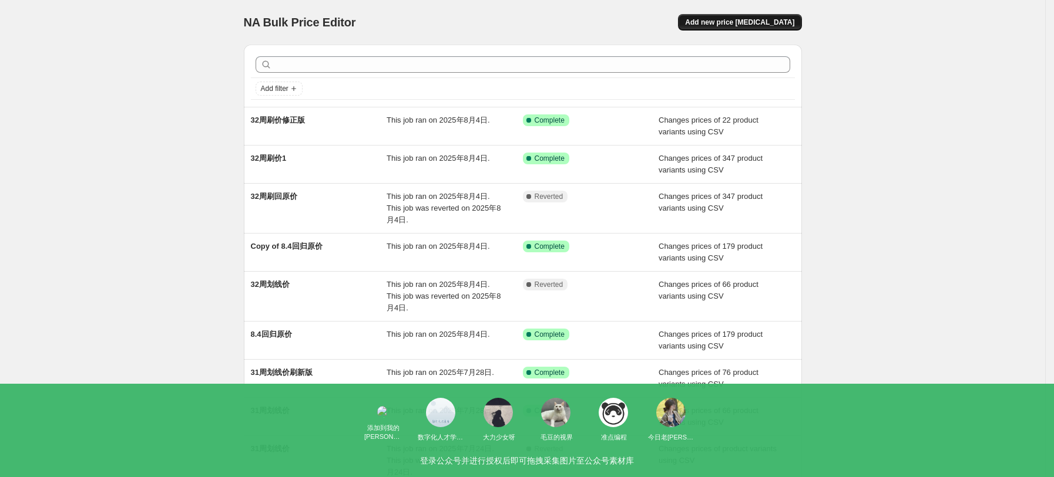
click at [762, 22] on span "Add new price [MEDICAL_DATA]" at bounding box center [739, 22] width 109 height 9
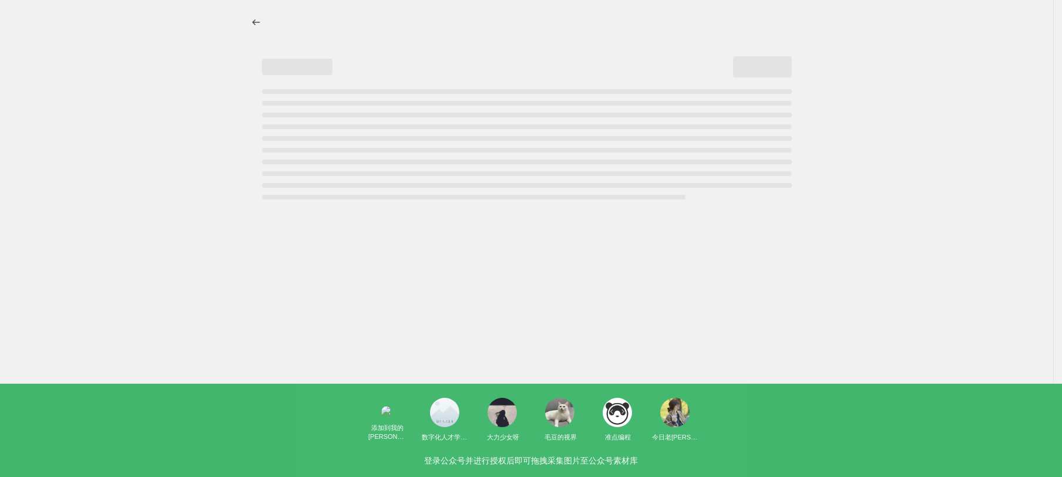
select select "percentage"
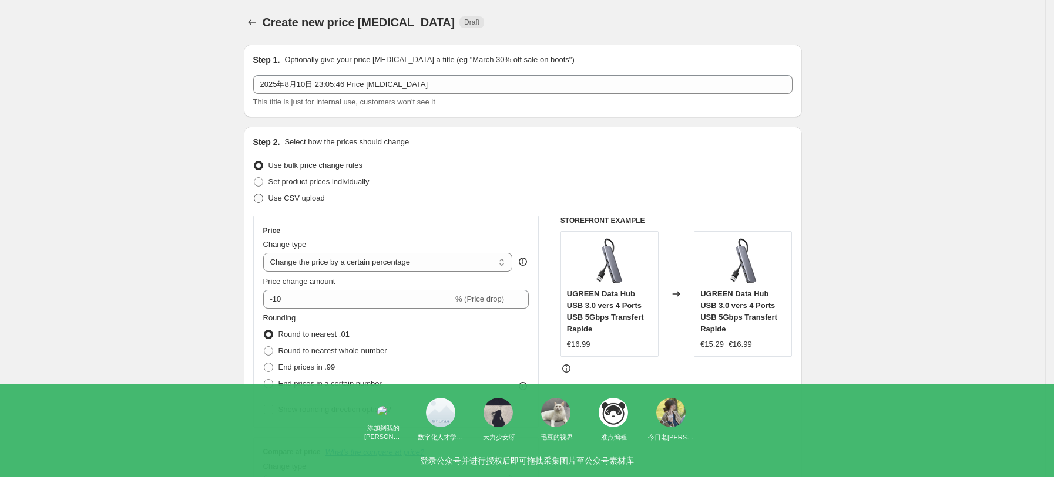
click at [302, 200] on span "Use CSV upload" at bounding box center [296, 198] width 56 height 9
click at [254, 194] on input "Use CSV upload" at bounding box center [254, 194] width 1 height 1
radio input "true"
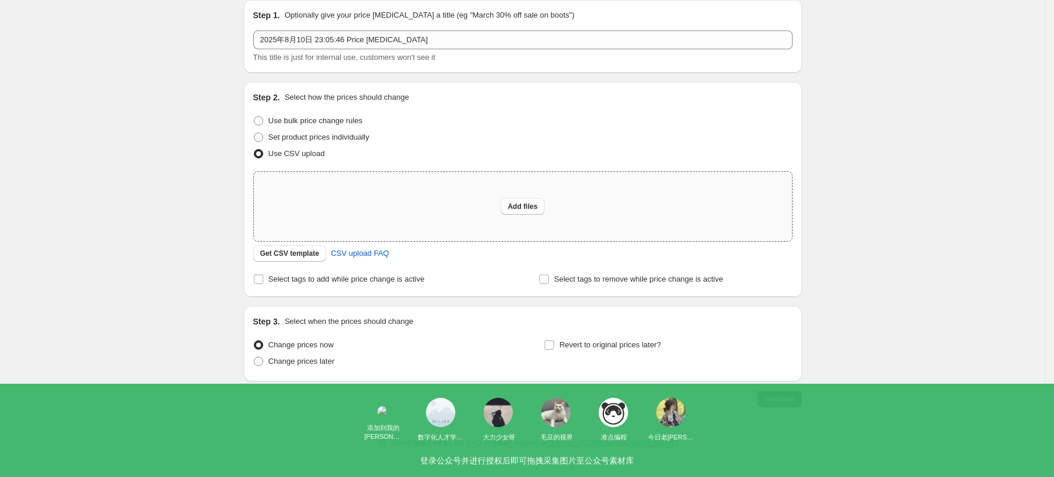
scroll to position [46, 0]
click at [301, 253] on span "Get CSV template" at bounding box center [289, 252] width 59 height 9
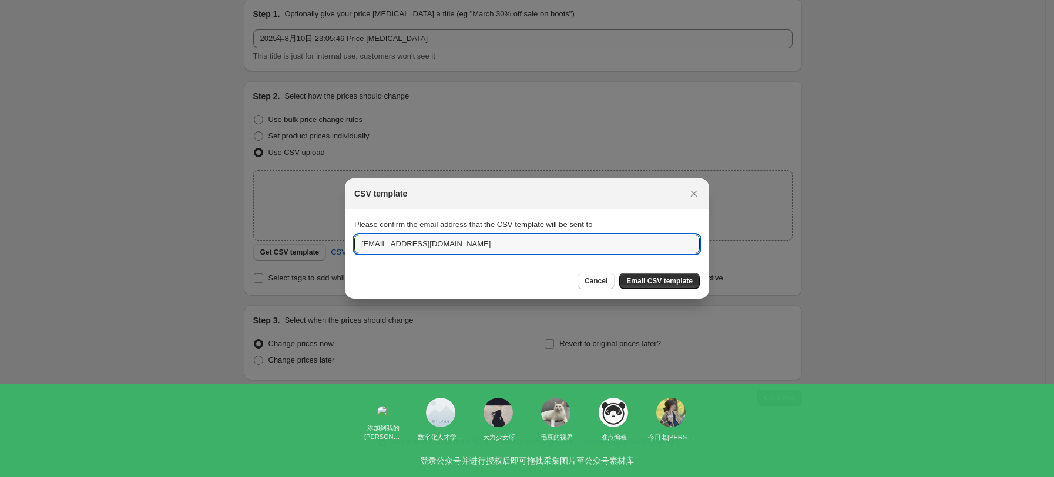
drag, startPoint x: 382, startPoint y: 243, endPoint x: 322, endPoint y: 233, distance: 60.7
click at [322, 477] on div "CSV template Please confirm the email address that the CSV template will be sen…" at bounding box center [527, 478] width 1054 height 0
type input "[EMAIL_ADDRESS][DOMAIN_NAME]"
click at [668, 294] on div "Cancel Email CSV template" at bounding box center [527, 281] width 364 height 36
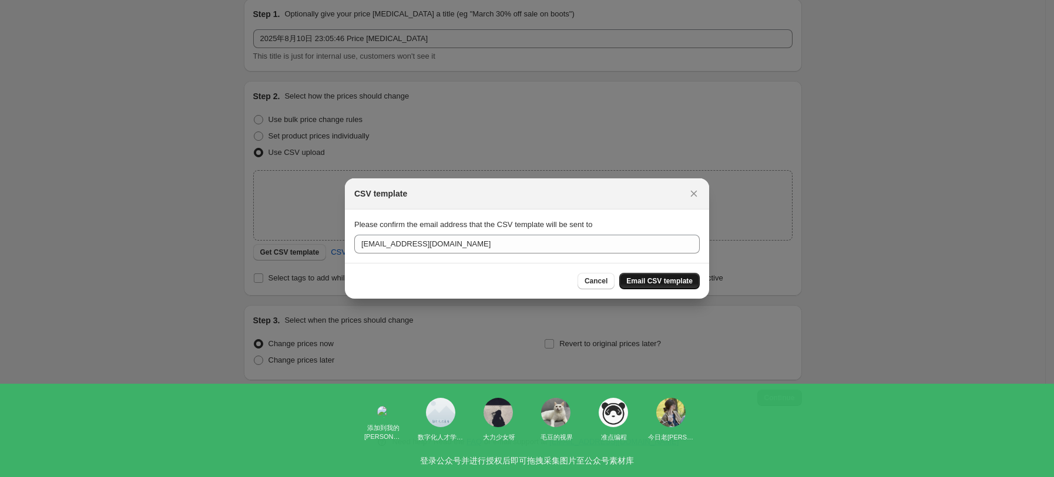
click at [680, 288] on button "Email CSV template" at bounding box center [659, 281] width 80 height 16
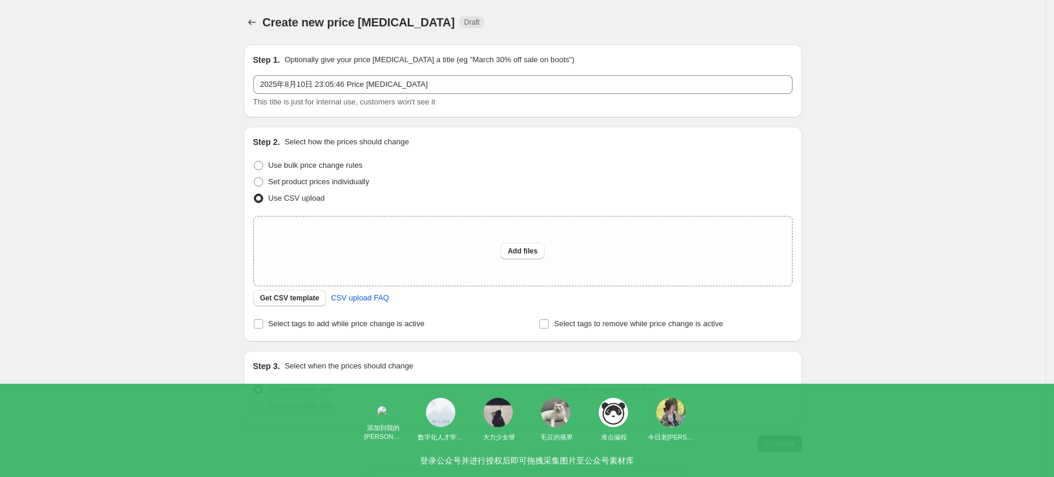
click at [326, 411] on span "Change prices later" at bounding box center [301, 406] width 66 height 9
click at [254, 402] on input "Change prices later" at bounding box center [254, 402] width 1 height 1
radio input "true"
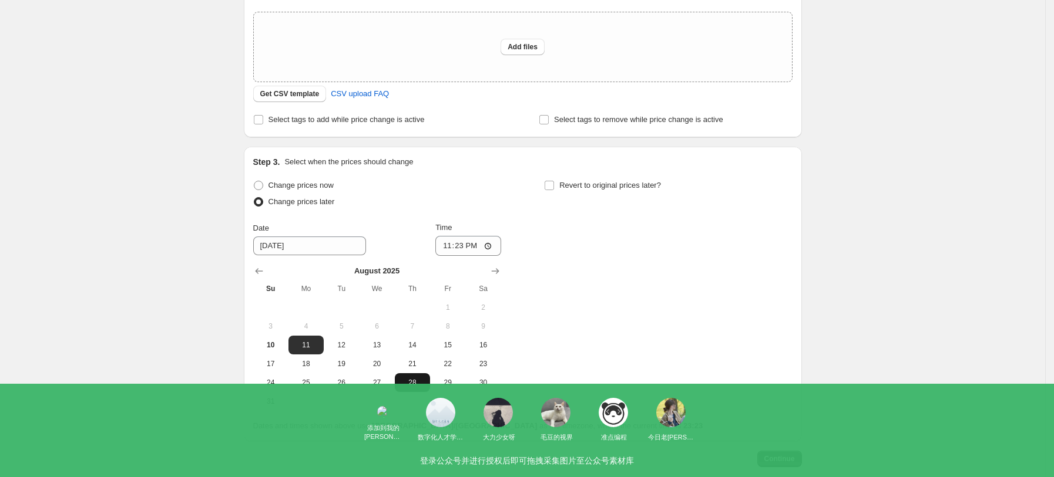
scroll to position [235, 0]
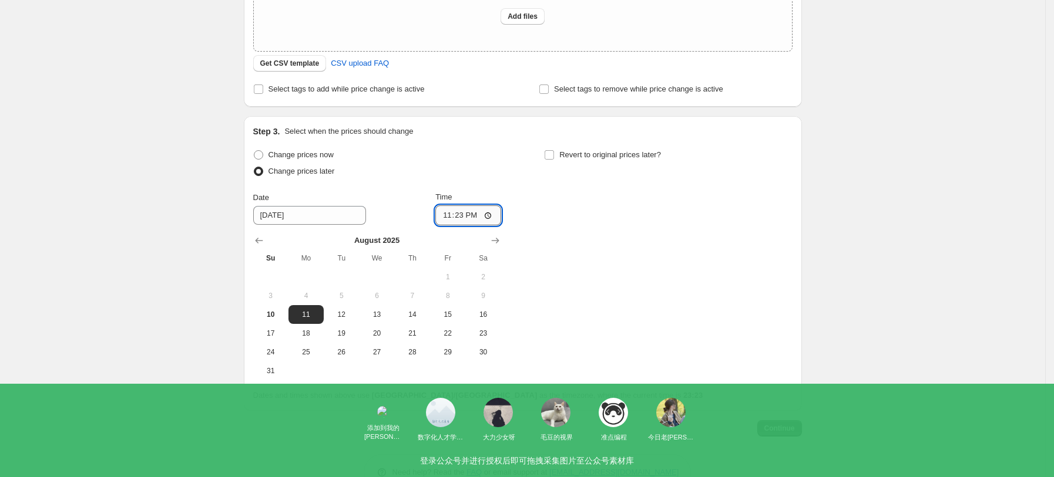
click at [494, 217] on input "23:23" at bounding box center [468, 216] width 66 height 20
type input "06:05"
click at [597, 313] on div "Change prices now Change prices later Date [DATE] Time 06:[DATE] Mo Tu We Th Fr…" at bounding box center [522, 264] width 539 height 234
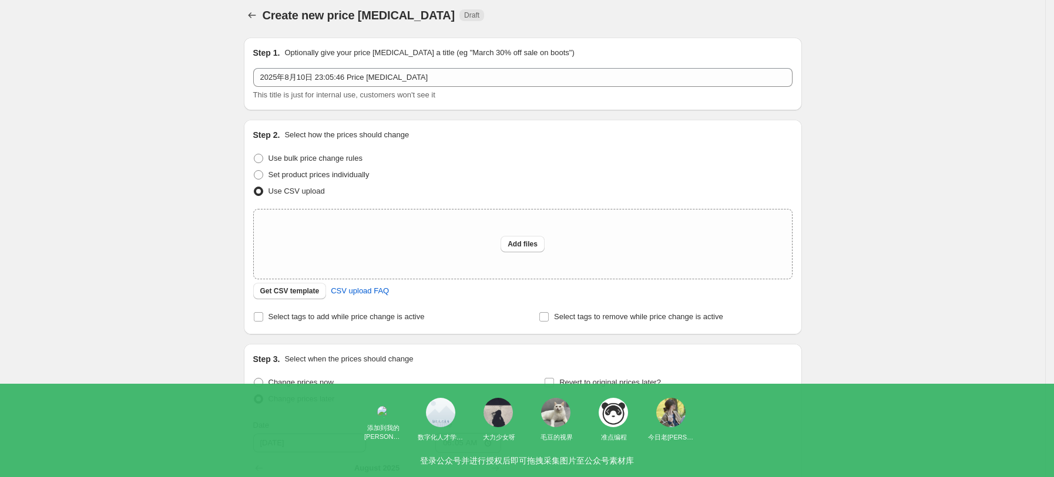
scroll to position [0, 0]
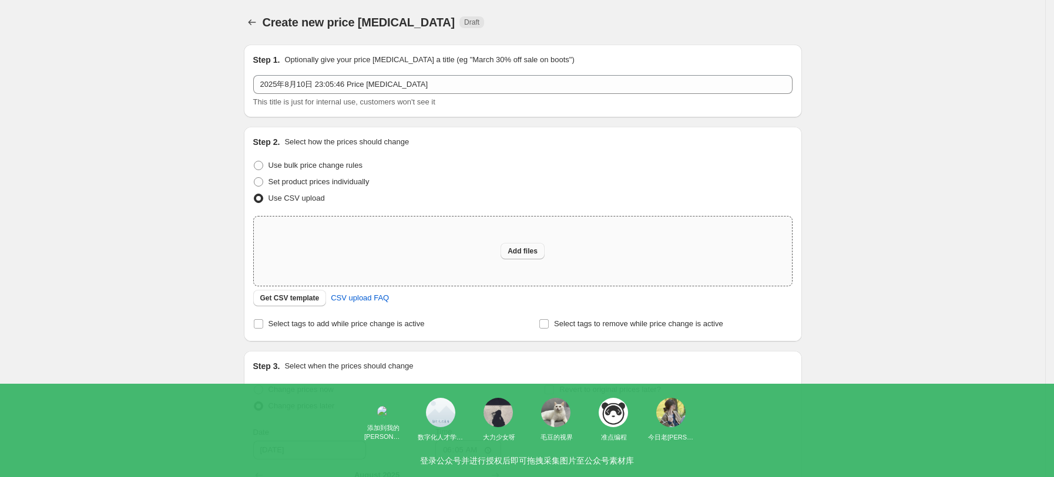
click at [533, 253] on span "Add files" at bounding box center [522, 251] width 30 height 9
type input "C:\fakepath\FR33周划线价.csv"
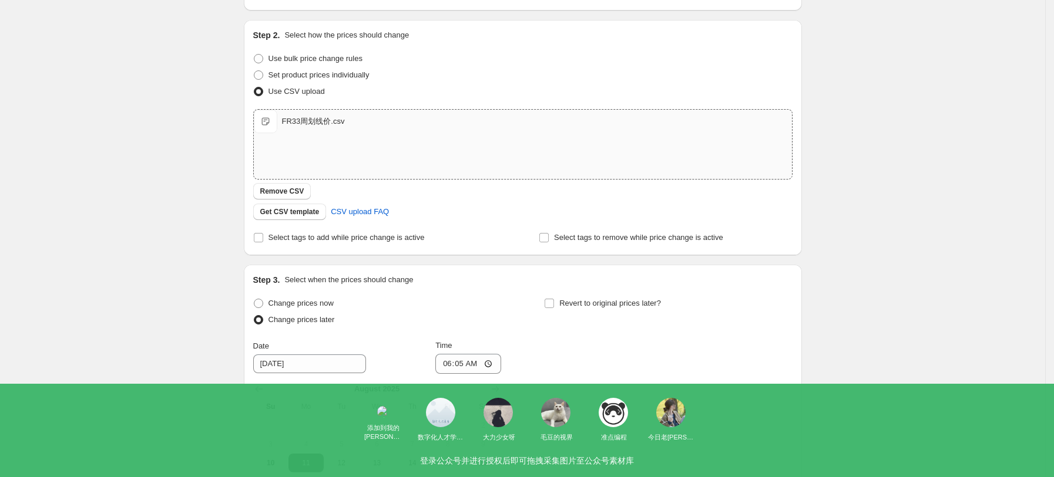
scroll to position [156, 0]
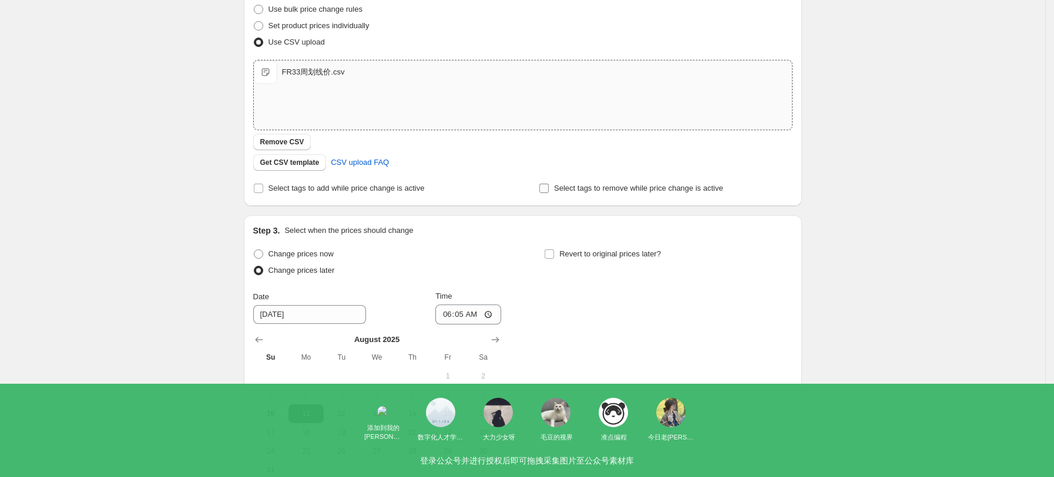
click at [578, 190] on span "Select tags to remove while price change is active" at bounding box center [638, 188] width 169 height 9
click at [549, 190] on input "Select tags to remove while price change is active" at bounding box center [543, 188] width 9 height 9
checkbox input "true"
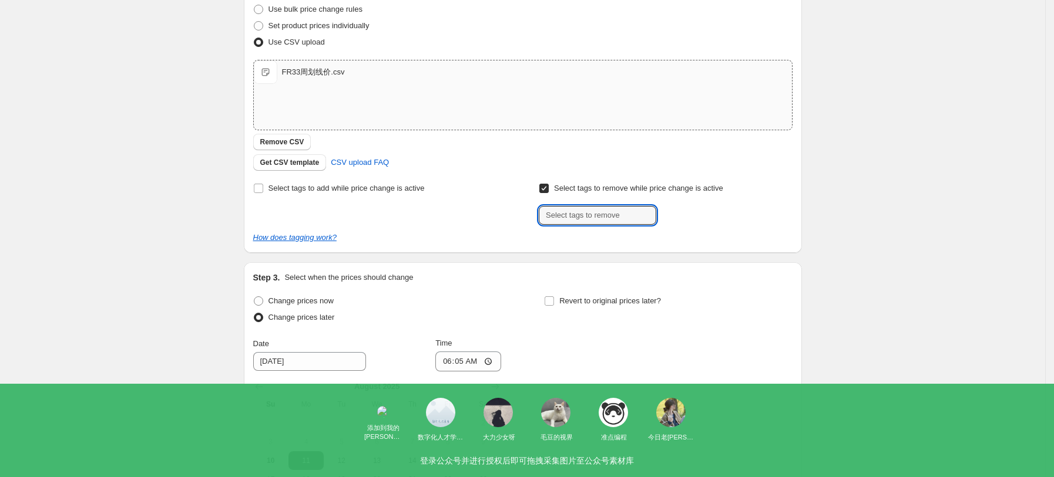
click at [605, 223] on input "text" at bounding box center [597, 215] width 117 height 19
paste input "USE_COUPON"
type input "USE_COUPON"
click at [711, 216] on span "USE_COUPON" at bounding box center [706, 214] width 49 height 8
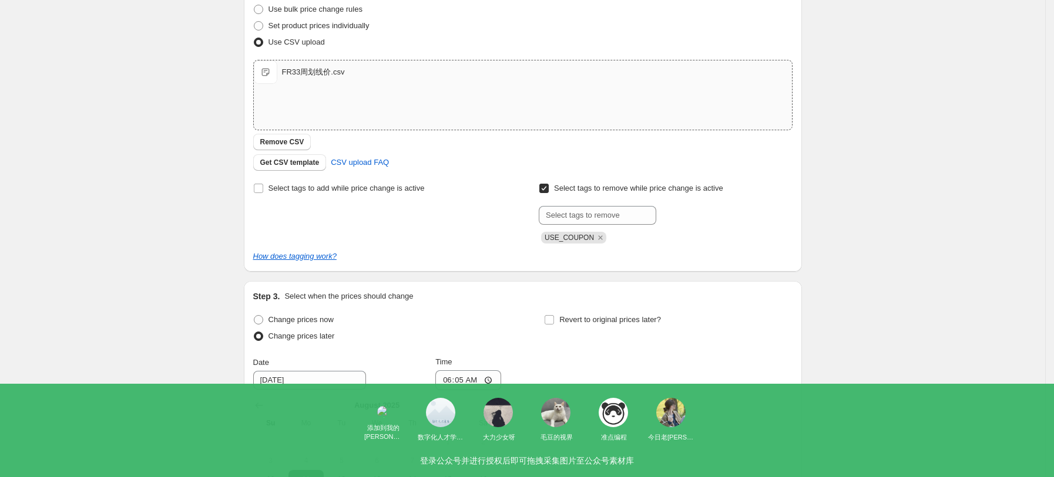
click at [701, 226] on div "Submit USE_COUPON" at bounding box center [665, 225] width 253 height 38
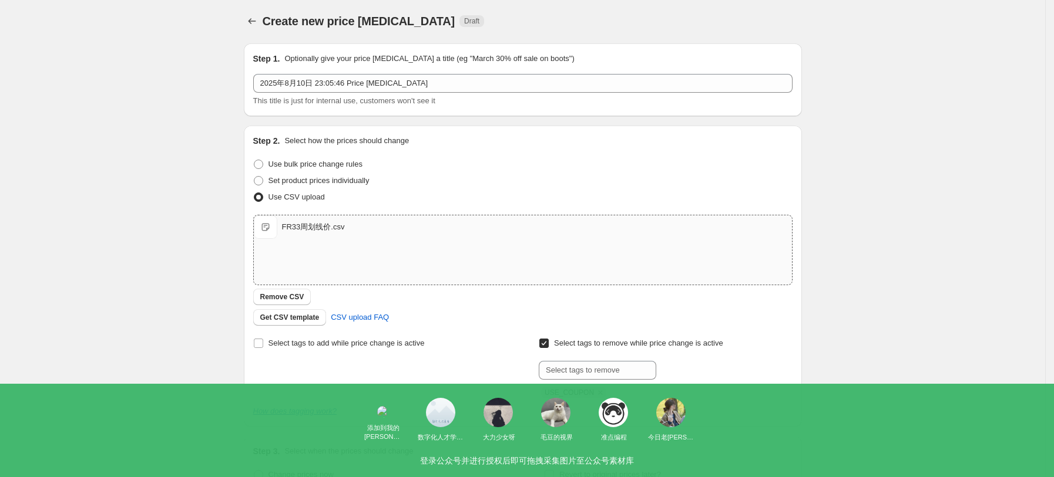
scroll to position [0, 0]
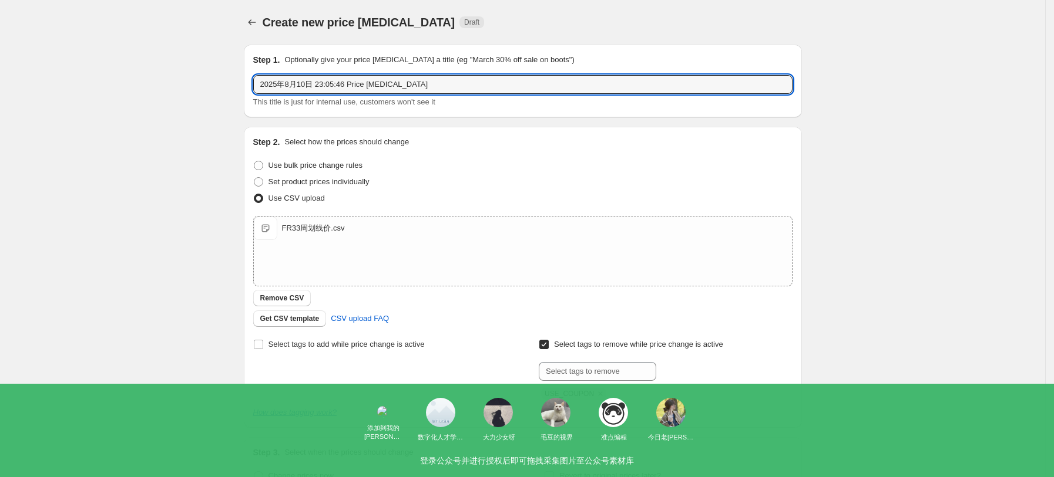
drag, startPoint x: 428, startPoint y: 88, endPoint x: 258, endPoint y: 63, distance: 171.5
click at [258, 63] on div "Step 1. Optionally give your price [MEDICAL_DATA] a title (eg "March 30% off sa…" at bounding box center [522, 81] width 539 height 54
type input "33周划线价"
click at [1022, 117] on div "Create new price [MEDICAL_DATA]. This page is ready Create new price [MEDICAL_D…" at bounding box center [522, 415] width 1045 height 830
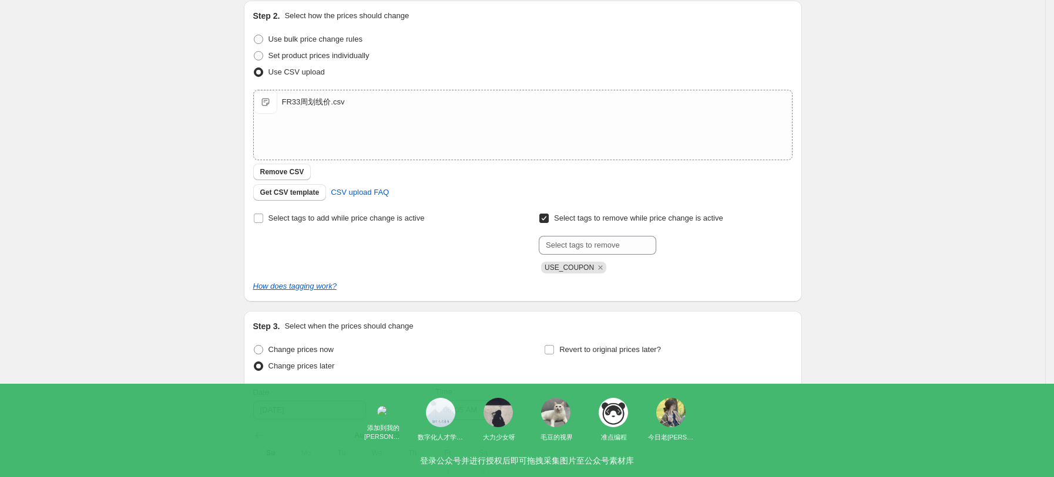
scroll to position [352, 0]
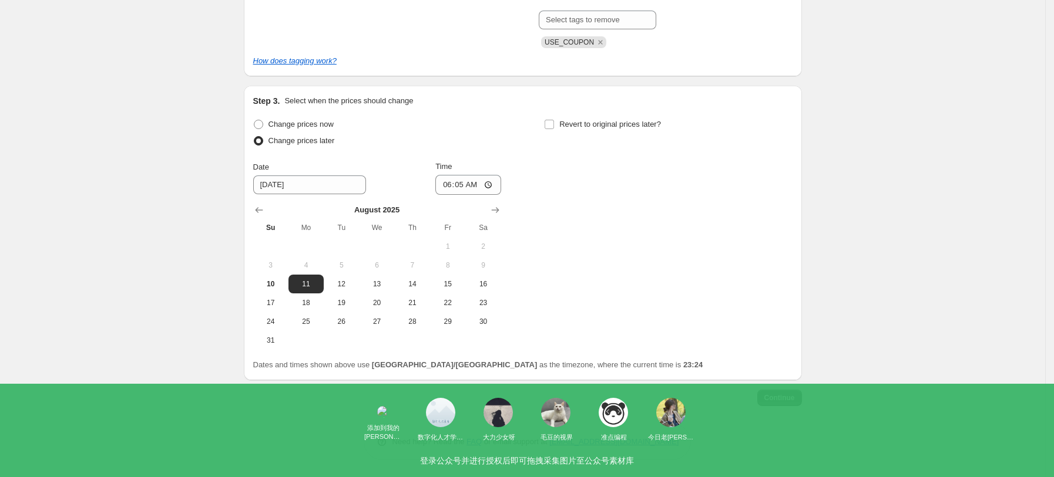
click at [771, 392] on button "Continue" at bounding box center [779, 398] width 45 height 16
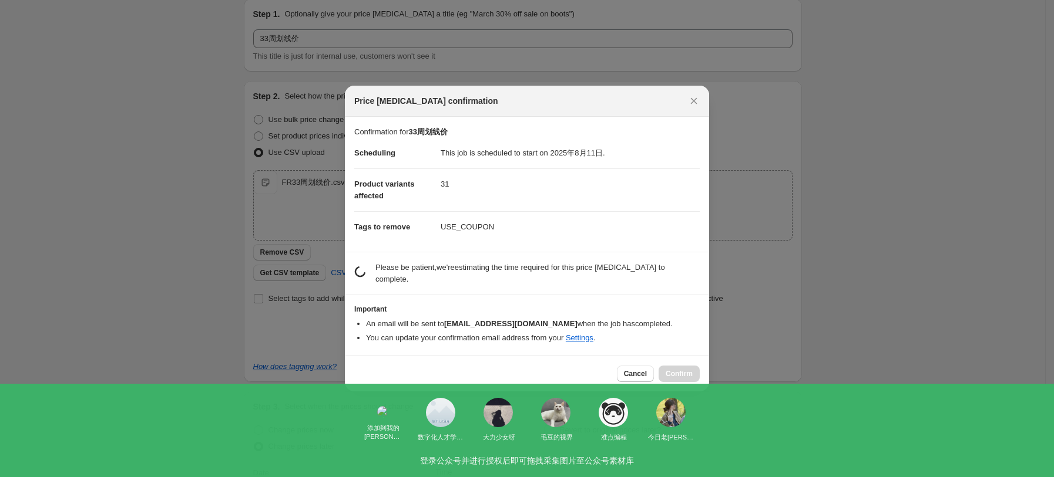
scroll to position [0, 0]
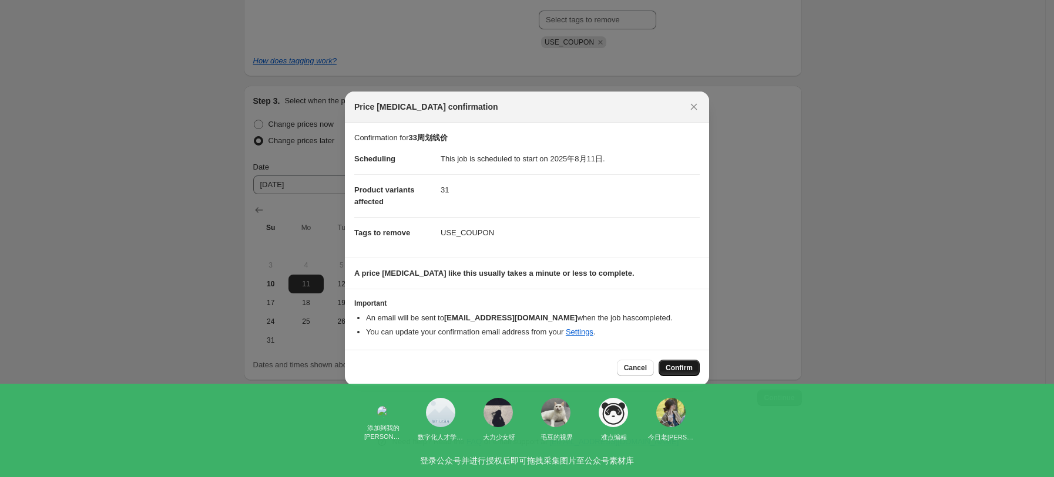
click at [690, 362] on button "Confirm" at bounding box center [678, 368] width 41 height 16
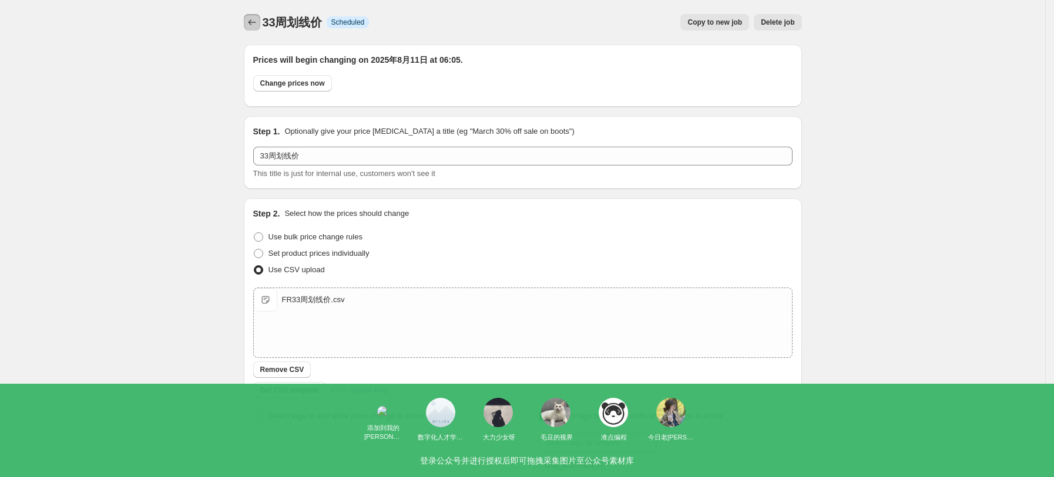
click at [253, 25] on icon "Price change jobs" at bounding box center [252, 22] width 12 height 12
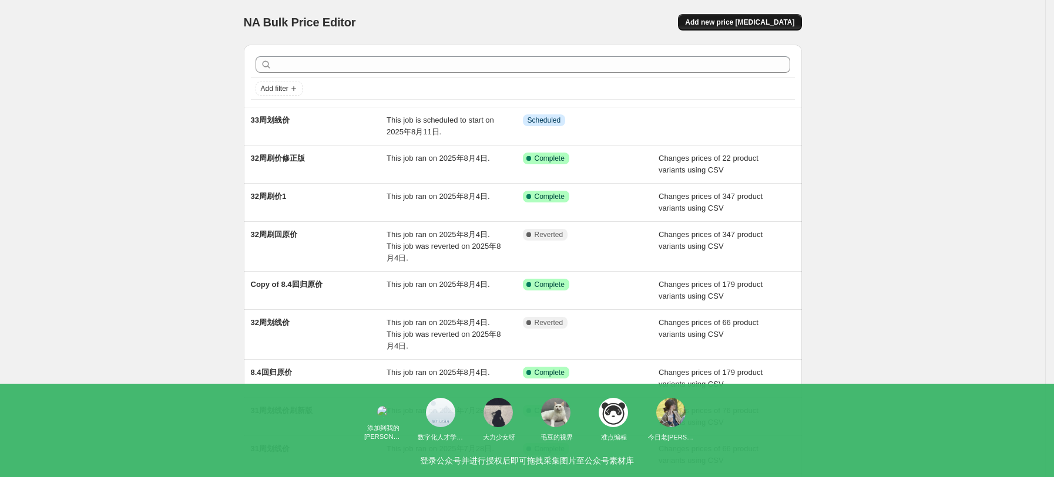
click at [762, 23] on span "Add new price [MEDICAL_DATA]" at bounding box center [739, 22] width 109 height 9
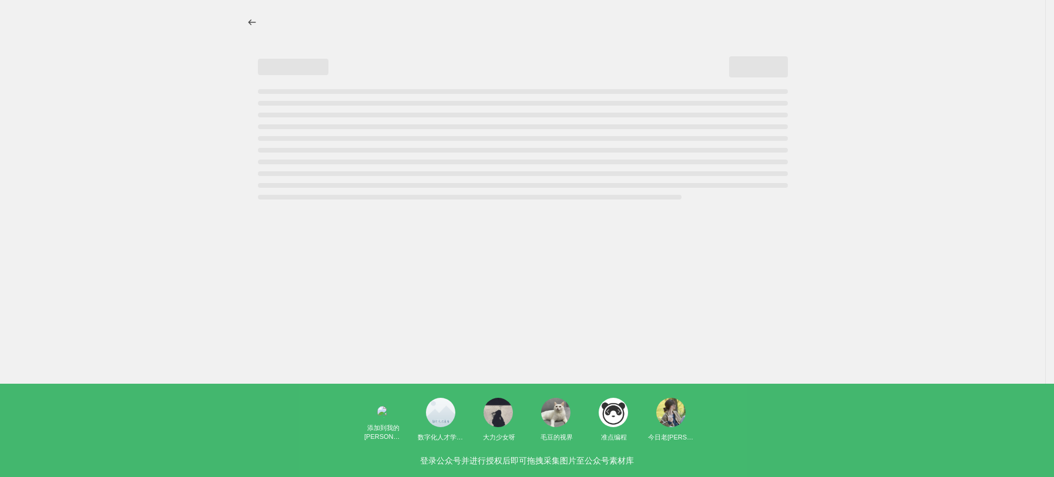
select select "percentage"
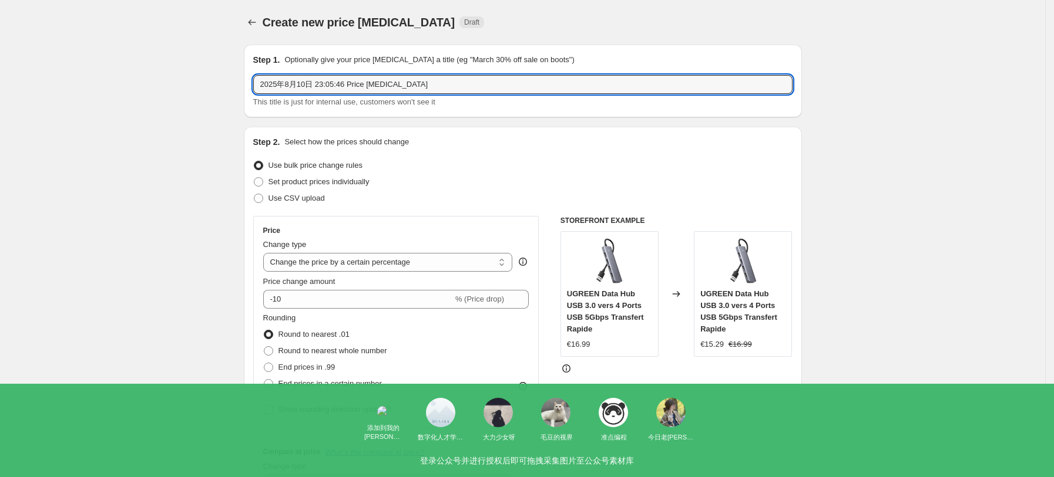
drag, startPoint x: 429, startPoint y: 84, endPoint x: 240, endPoint y: 94, distance: 188.8
type input "每"
type input "33周回归原价"
click at [311, 201] on span "Use CSV upload" at bounding box center [296, 198] width 56 height 9
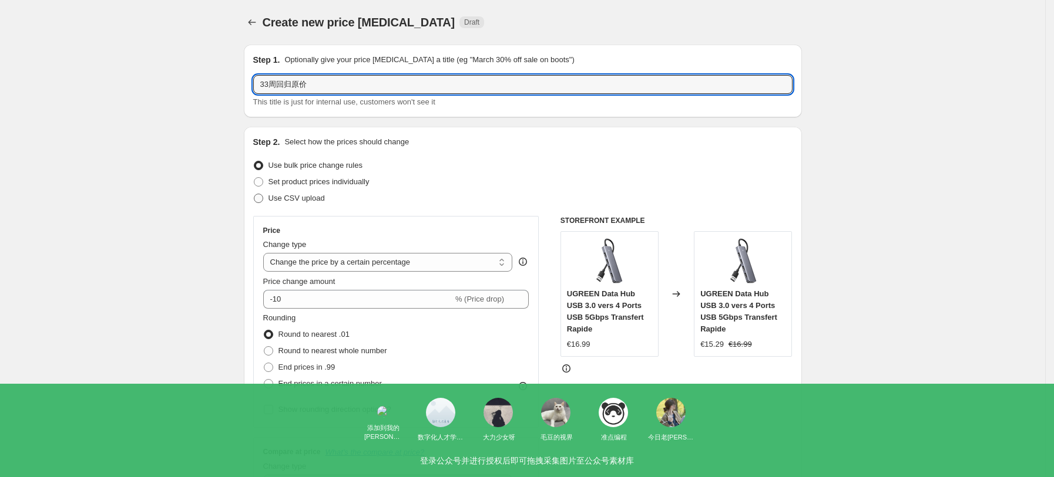
click at [254, 194] on input "Use CSV upload" at bounding box center [254, 194] width 1 height 1
radio input "true"
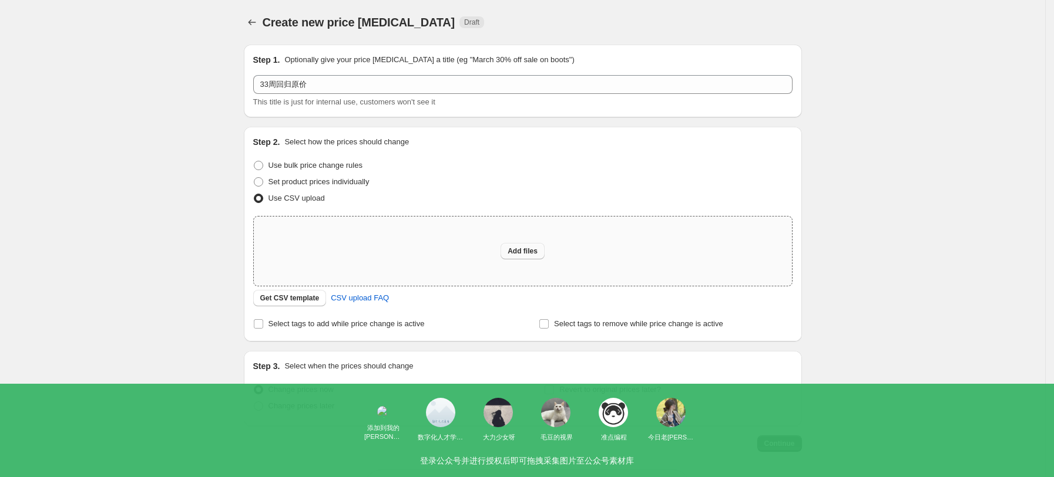
click at [513, 251] on span "Add files" at bounding box center [522, 251] width 30 height 9
type input "C:\fakepath\FR每周回归原价表.csv"
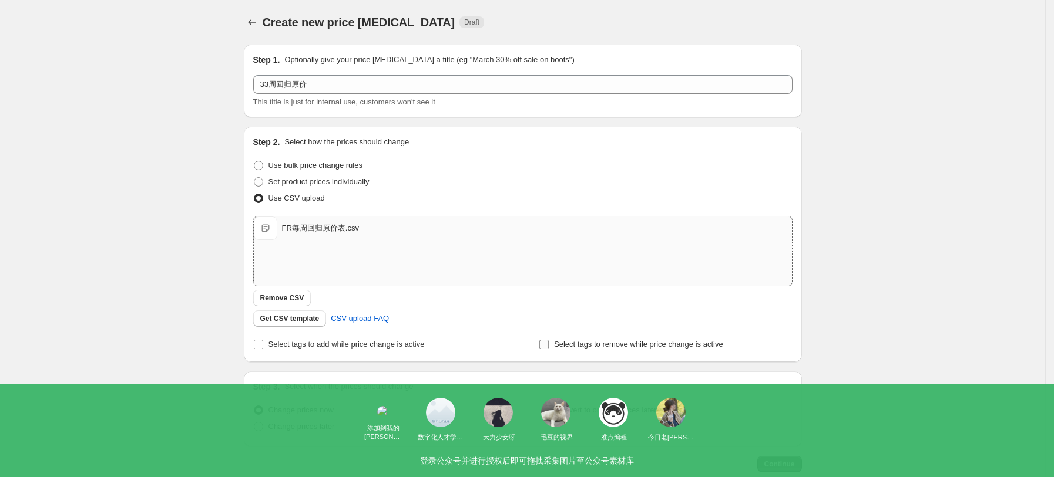
click at [613, 342] on span "Select tags to remove while price change is active" at bounding box center [638, 344] width 169 height 9
click at [549, 342] on input "Select tags to remove while price change is active" at bounding box center [543, 344] width 9 height 9
checkbox input "true"
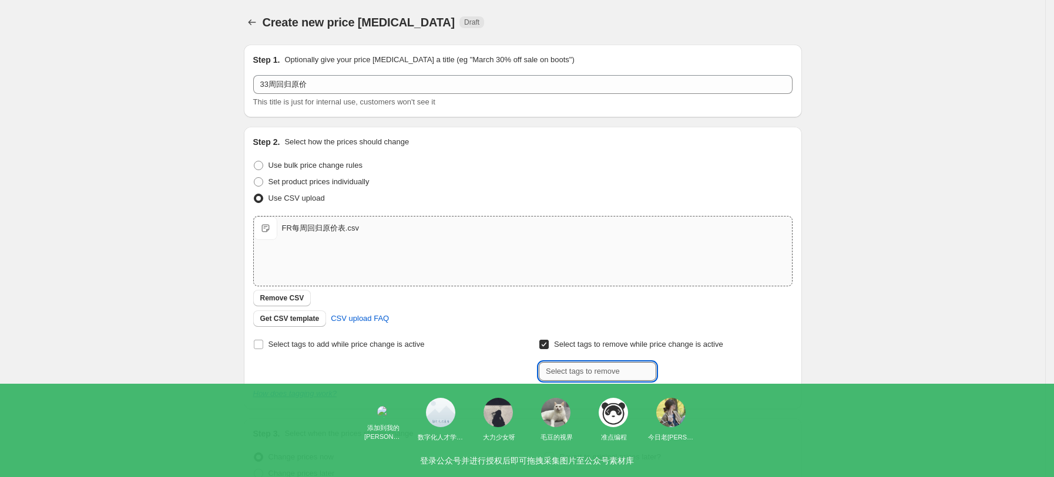
click at [584, 376] on input "text" at bounding box center [597, 371] width 117 height 19
paste input "USE_COUPON"
type input "USE_COUPON"
click at [707, 376] on button "Add USE_COUPON" at bounding box center [698, 370] width 79 height 16
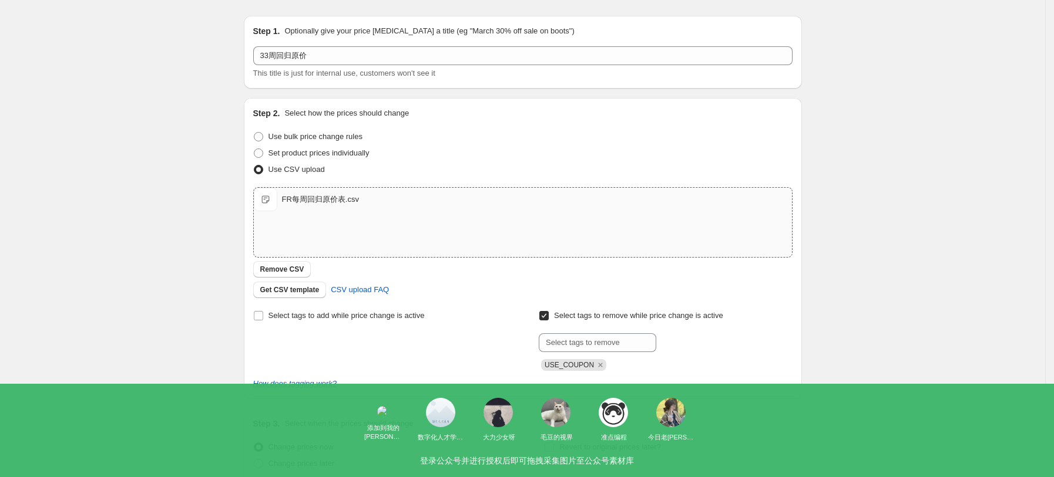
scroll to position [132, 0]
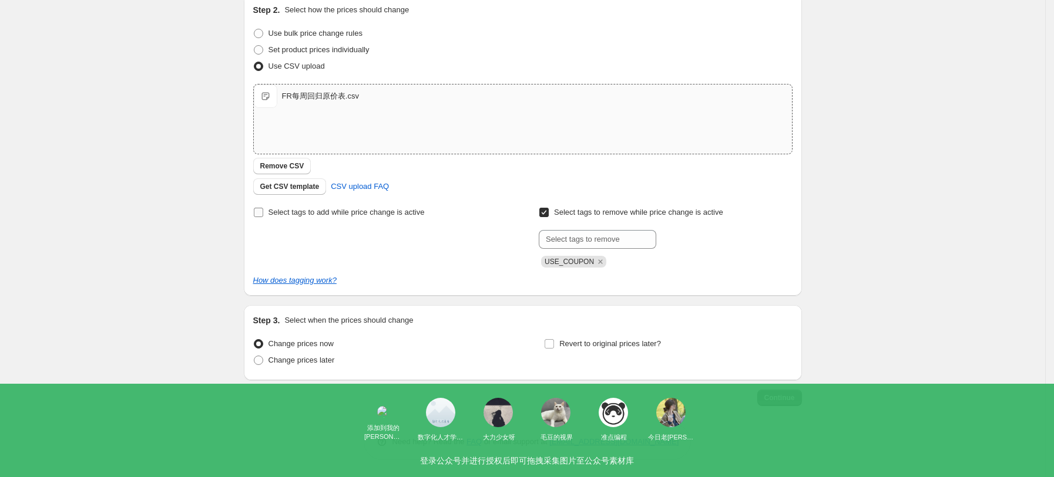
click at [385, 220] on label "Select tags to add while price change is active" at bounding box center [338, 212] width 171 height 16
click at [263, 217] on input "Select tags to add while price change is active" at bounding box center [258, 212] width 9 height 9
click at [355, 261] on icon "Remove price-change-job-active" at bounding box center [360, 262] width 11 height 11
click at [266, 218] on label "Select tags to add while price change is active" at bounding box center [338, 212] width 171 height 16
click at [263, 217] on input "Select tags to add while price change is active" at bounding box center [258, 212] width 9 height 9
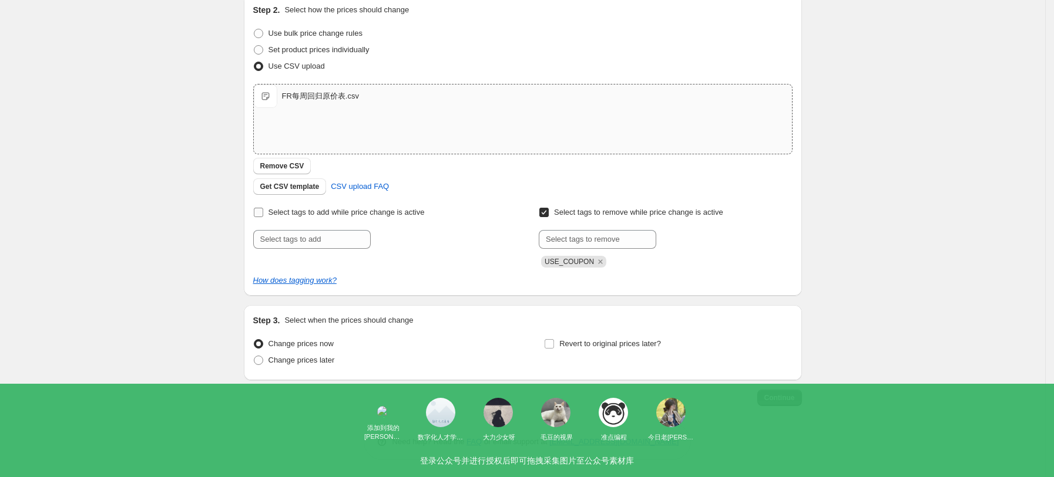
checkbox input "false"
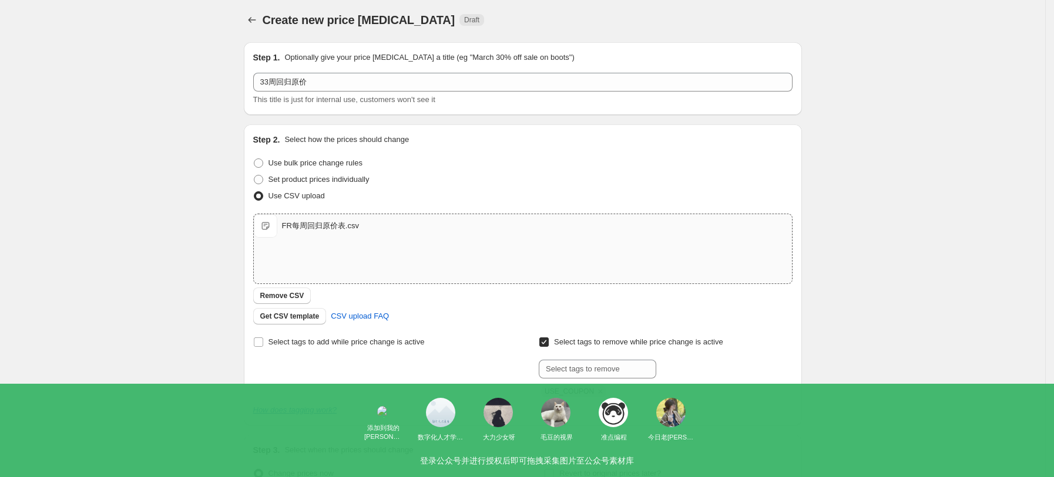
scroll to position [0, 0]
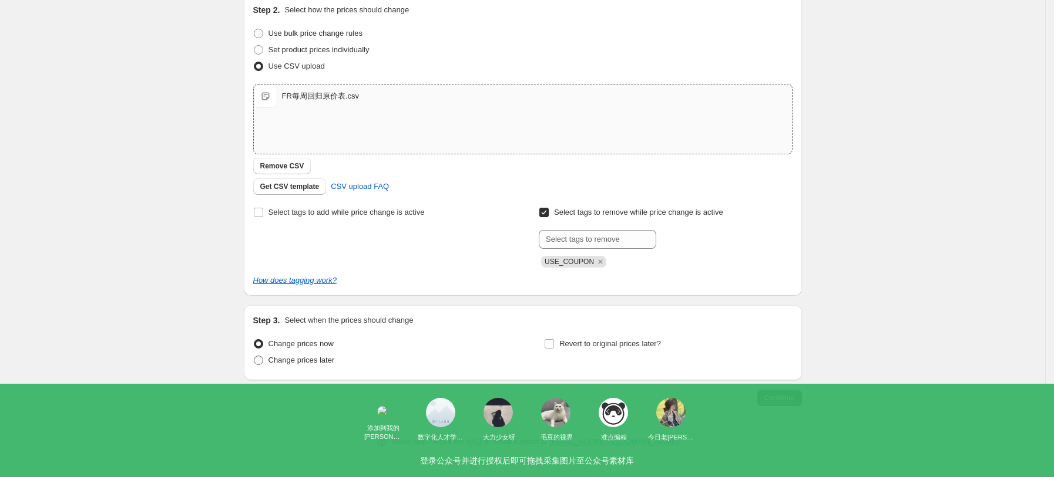
click at [317, 361] on span "Change prices later" at bounding box center [301, 360] width 66 height 9
click at [254, 356] on input "Change prices later" at bounding box center [254, 356] width 1 height 1
radio input "true"
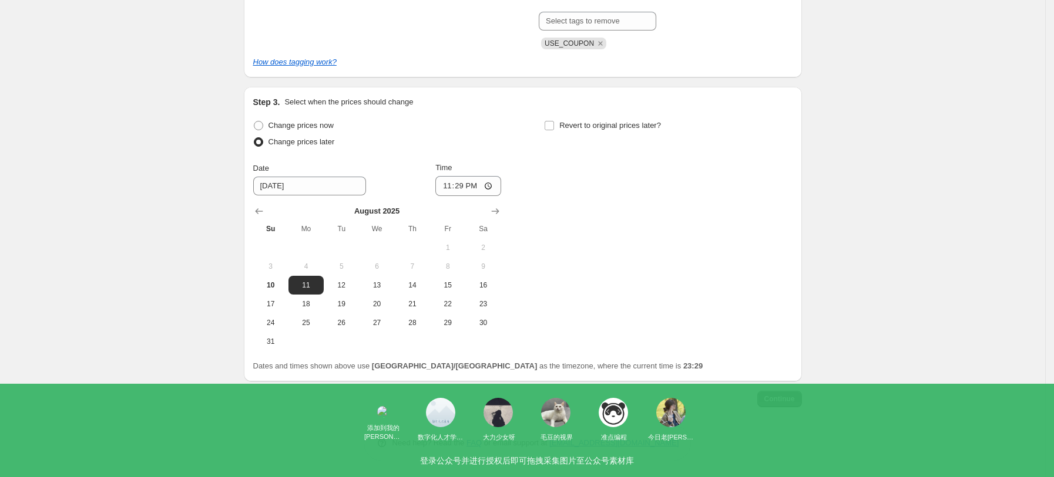
scroll to position [352, 0]
click at [487, 183] on input "23:29" at bounding box center [468, 185] width 66 height 20
type input "05:30"
click at [595, 240] on div "Change prices now Change prices later Date [DATE] Time 05:[DATE] Mo Tu We Th Fr…" at bounding box center [522, 233] width 539 height 234
click at [773, 396] on span "Continue" at bounding box center [779, 397] width 31 height 9
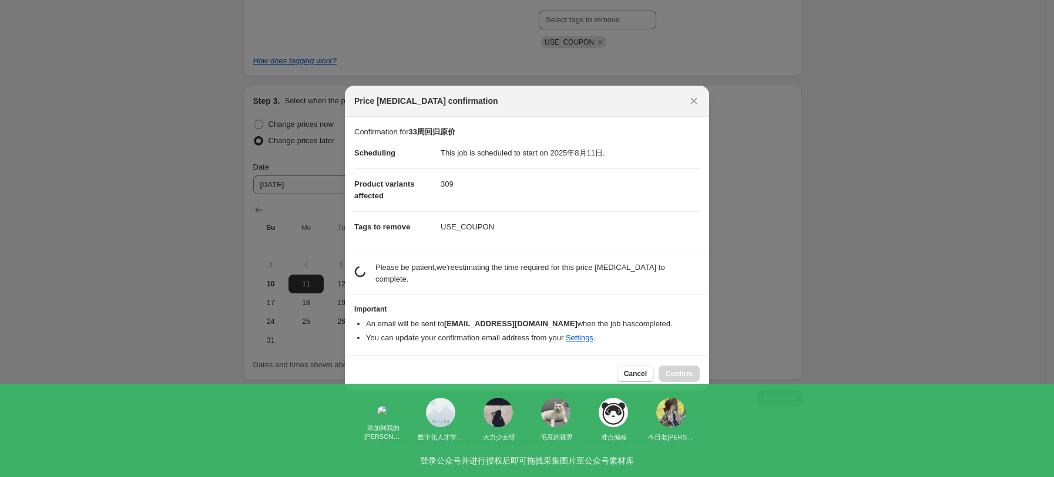
scroll to position [0, 0]
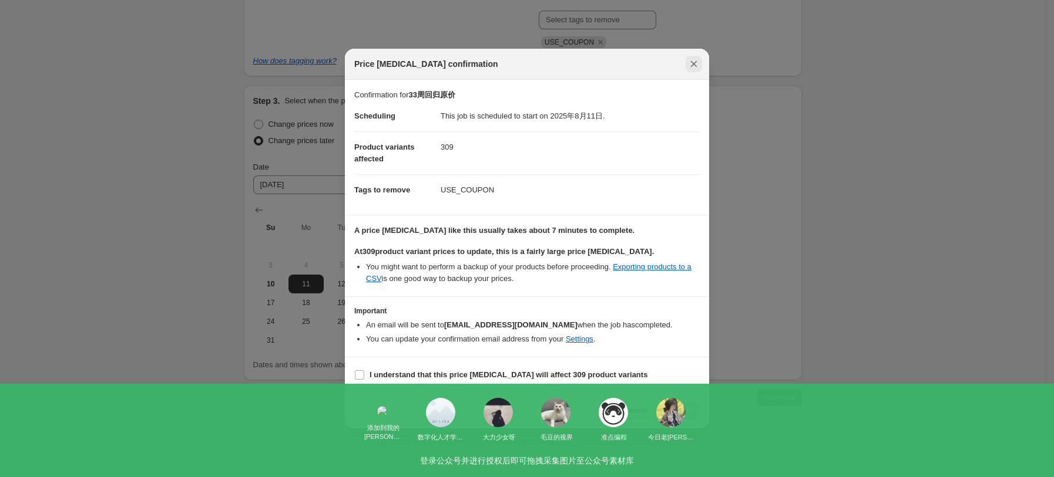
click at [698, 62] on icon "Close" at bounding box center [694, 64] width 12 height 12
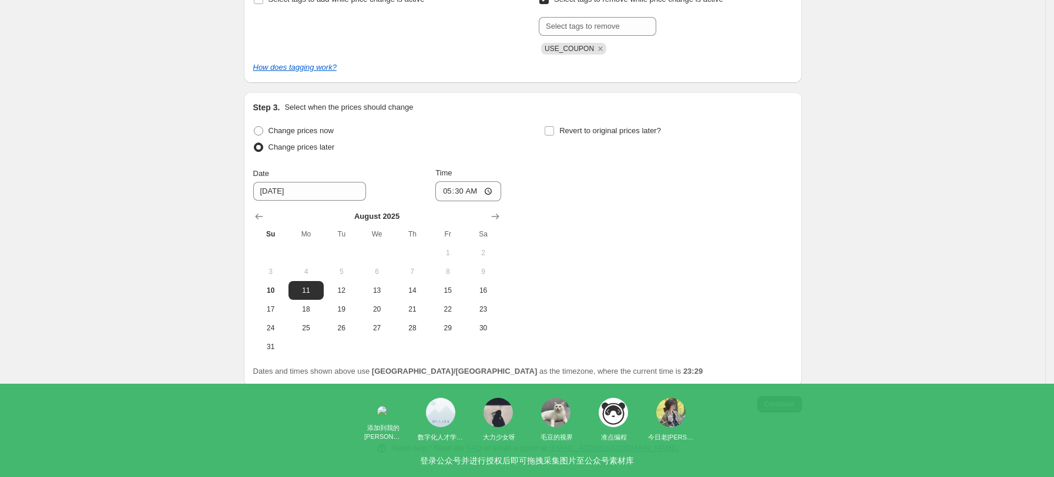
scroll to position [352, 0]
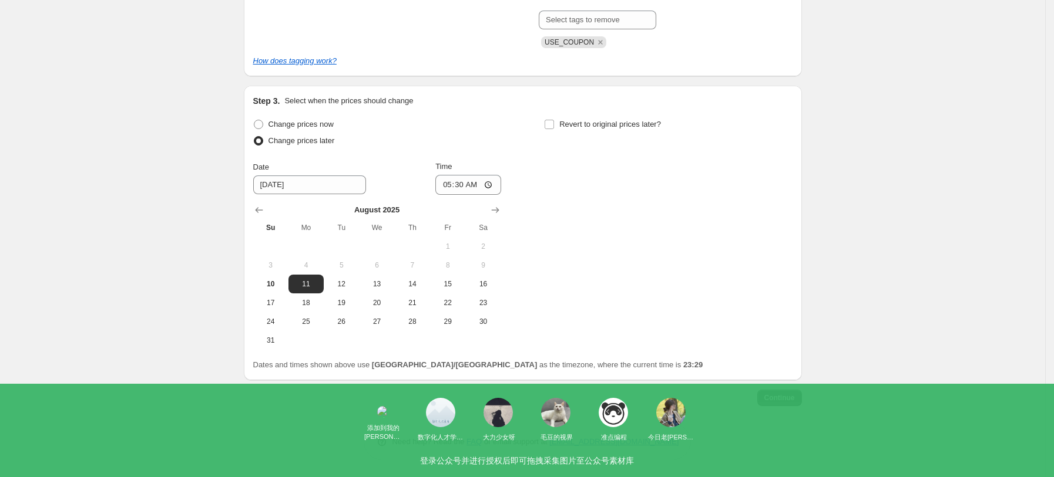
click at [782, 399] on span "Continue" at bounding box center [779, 397] width 31 height 9
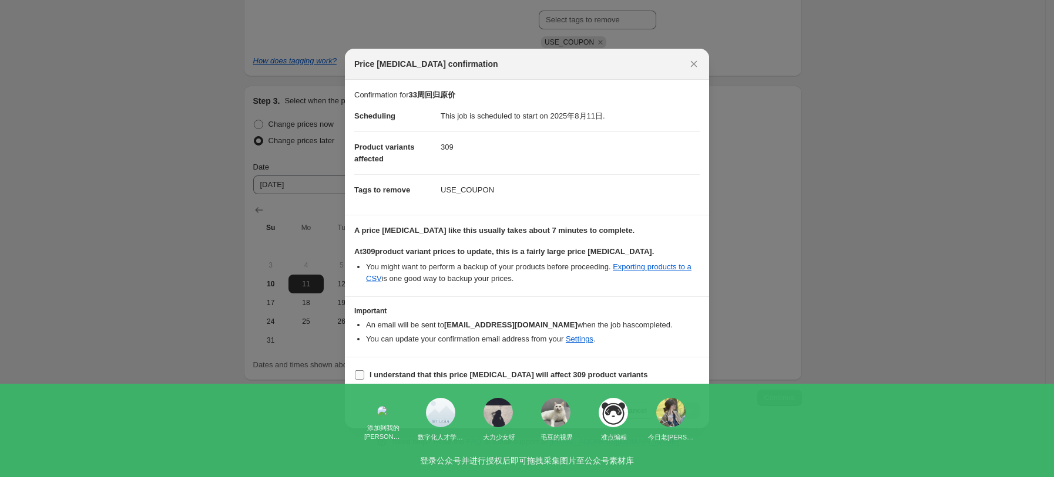
click at [382, 376] on b "I understand that this price [MEDICAL_DATA] will affect 309 product variants" at bounding box center [508, 375] width 278 height 9
click at [364, 376] on input "I understand that this price [MEDICAL_DATA] will affect 309 product variants" at bounding box center [359, 375] width 9 height 9
checkbox input "true"
click at [694, 64] on icon "Close" at bounding box center [694, 64] width 12 height 12
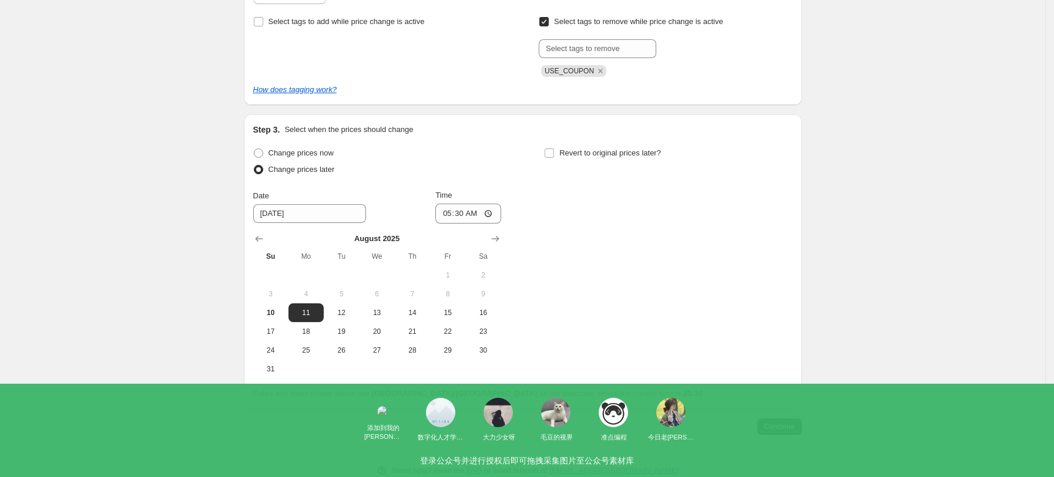
scroll to position [352, 0]
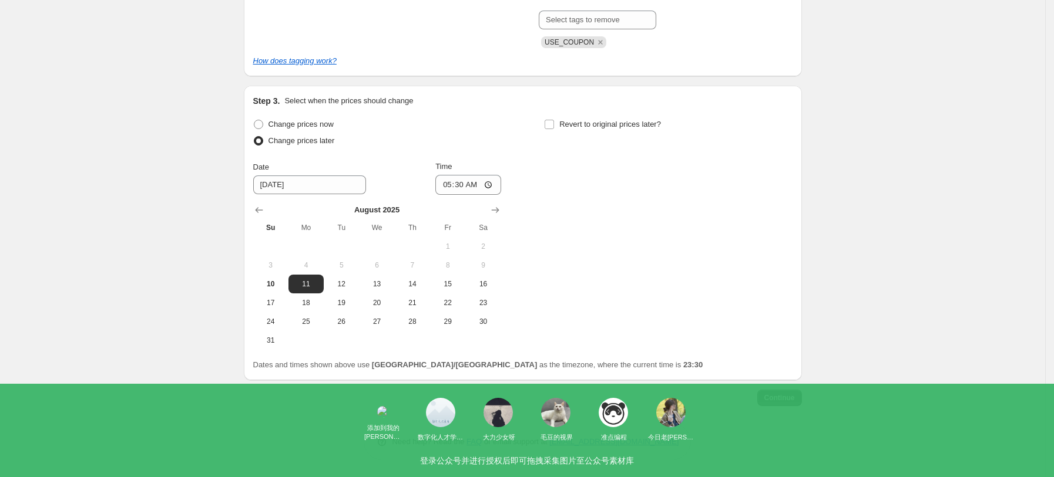
click at [783, 392] on button "Continue" at bounding box center [779, 398] width 45 height 16
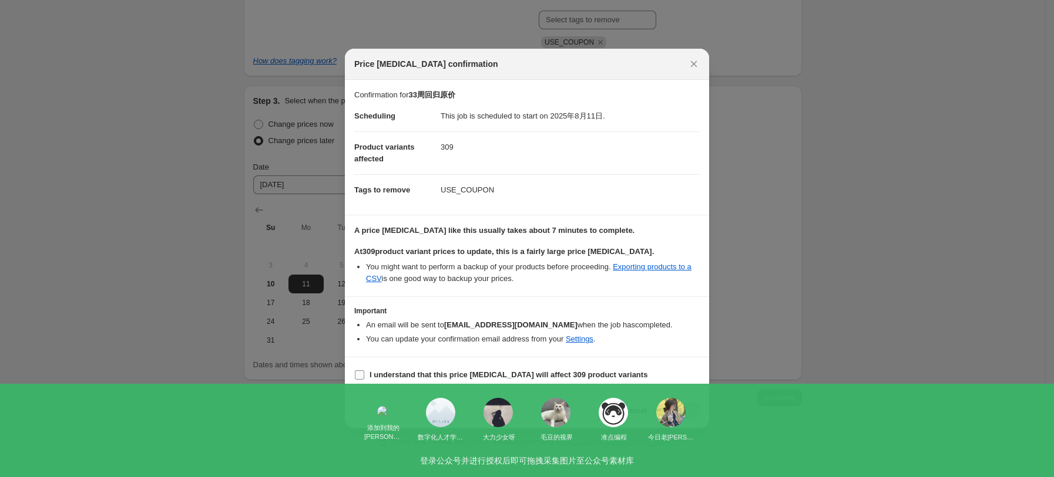
click at [392, 381] on span "I understand that this price [MEDICAL_DATA] will affect 309 product variants" at bounding box center [508, 375] width 278 height 12
click at [364, 380] on input "I understand that this price [MEDICAL_DATA] will affect 309 product variants" at bounding box center [359, 375] width 9 height 9
checkbox input "true"
click at [673, 411] on span "Confirm" at bounding box center [678, 410] width 27 height 9
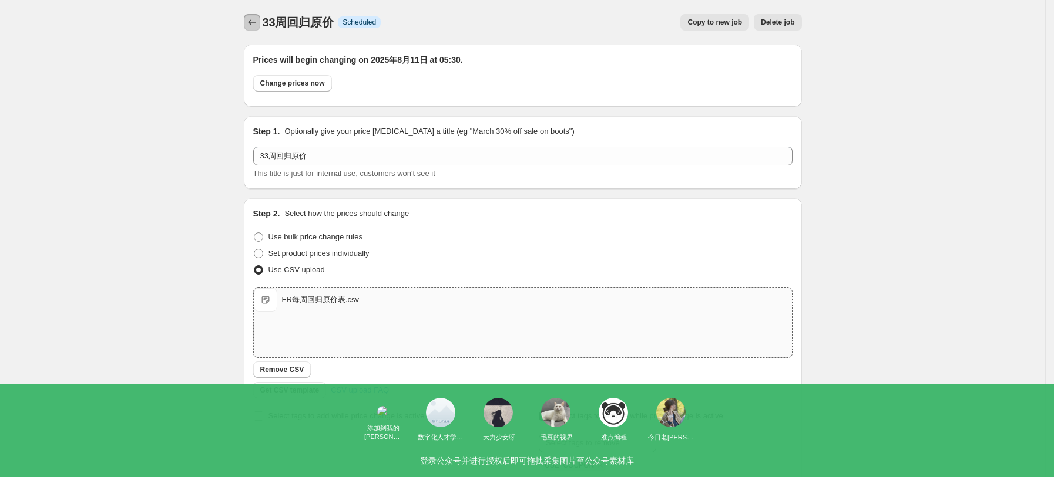
click at [251, 16] on icon "Price change jobs" at bounding box center [252, 22] width 12 height 12
